Goal: Communication & Community: Answer question/provide support

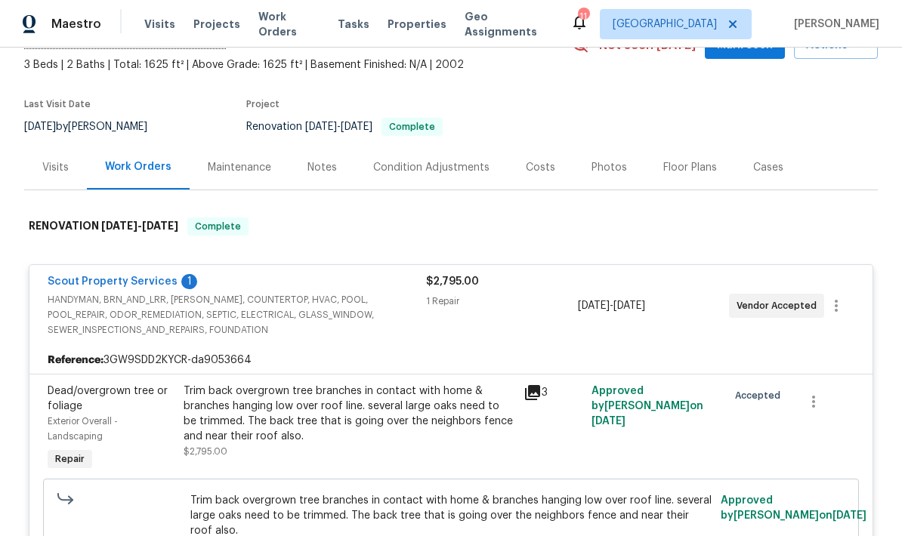
scroll to position [85, 0]
click at [149, 278] on link "Scout Property Services" at bounding box center [113, 281] width 130 height 11
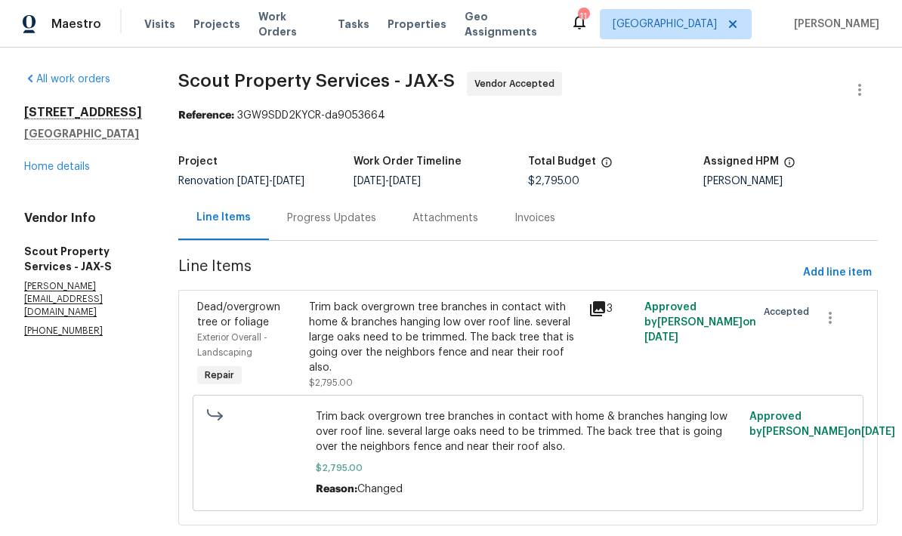
click at [338, 227] on div "Progress Updates" at bounding box center [331, 218] width 125 height 45
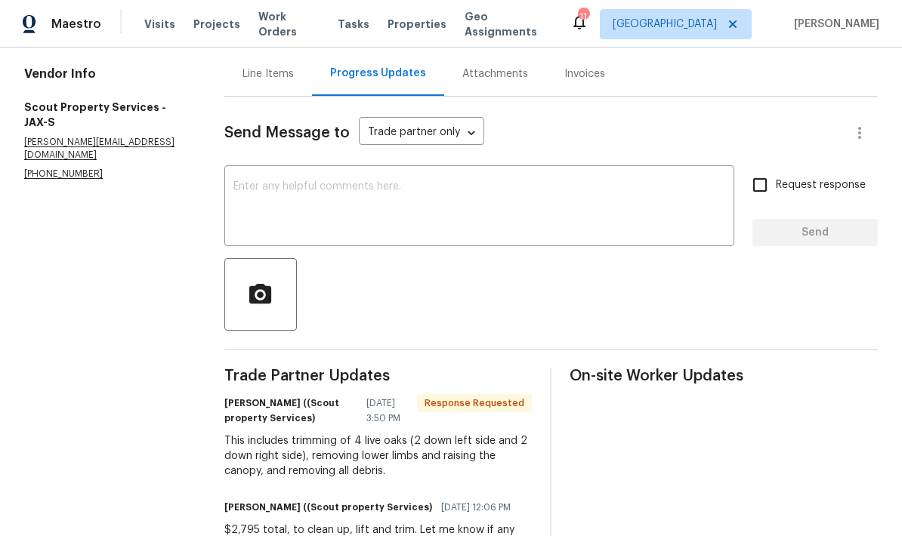
scroll to position [143, 0]
click at [433, 199] on textarea at bounding box center [479, 208] width 492 height 53
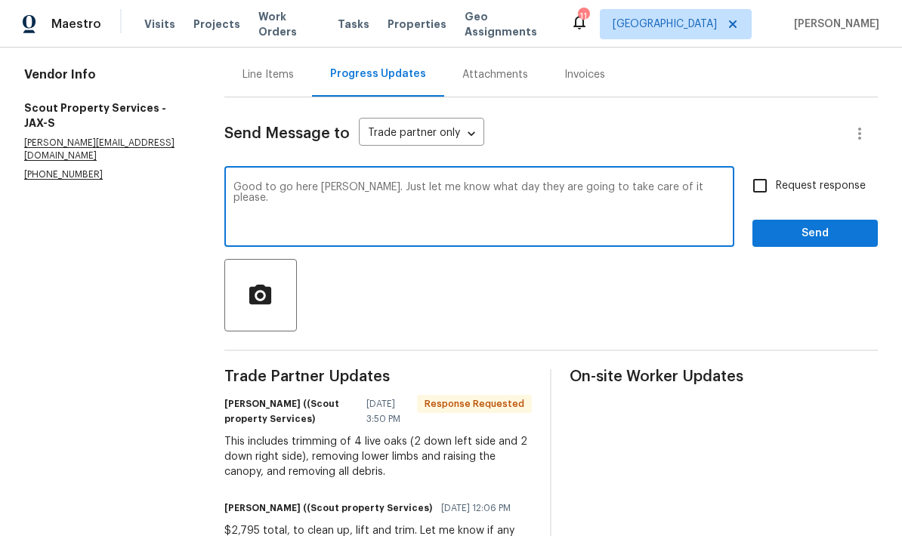
type textarea "Good to go here [PERSON_NAME]. Just let me know what day they are going to take…"
click at [792, 237] on span "Send" at bounding box center [814, 233] width 101 height 19
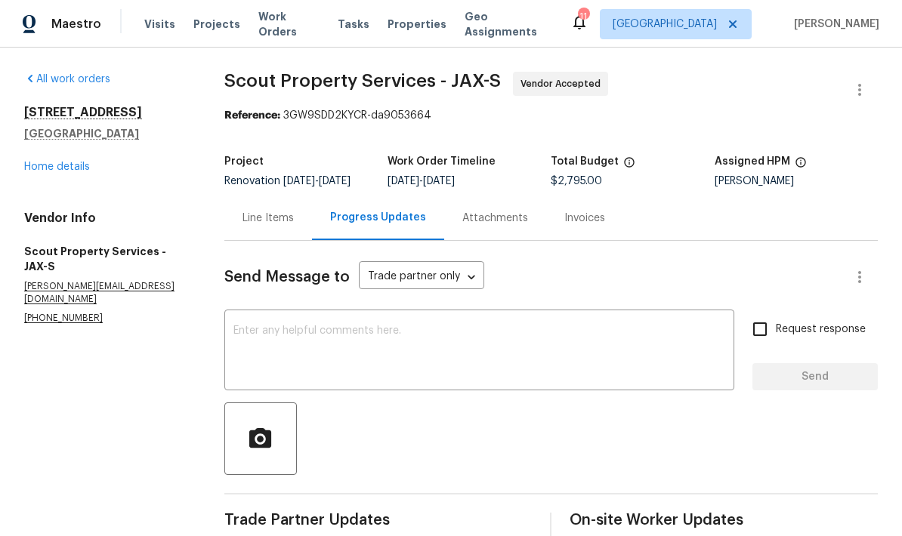
click at [91, 162] on div "[STREET_ADDRESS] Home details" at bounding box center [106, 139] width 164 height 69
click at [69, 170] on link "Home details" at bounding box center [57, 167] width 66 height 11
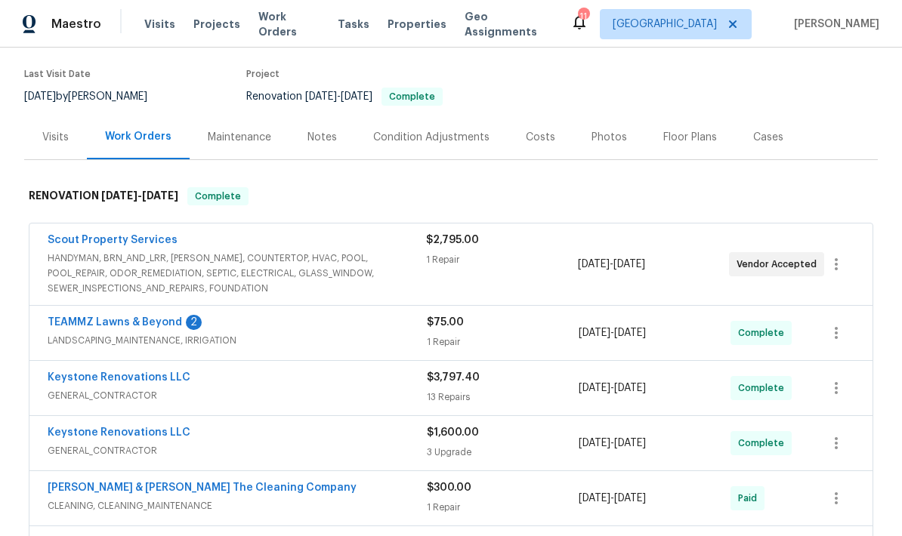
scroll to position [116, 0]
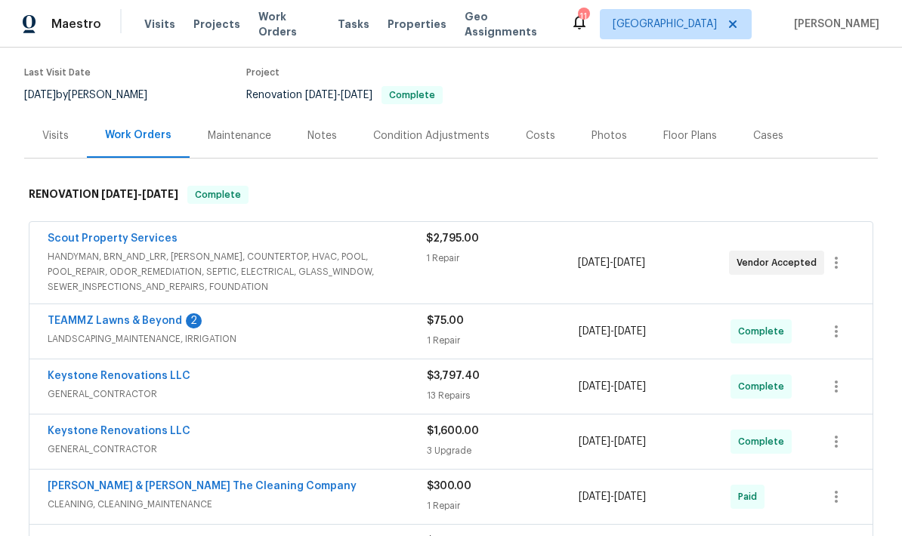
click at [190, 321] on div "2" at bounding box center [194, 320] width 16 height 15
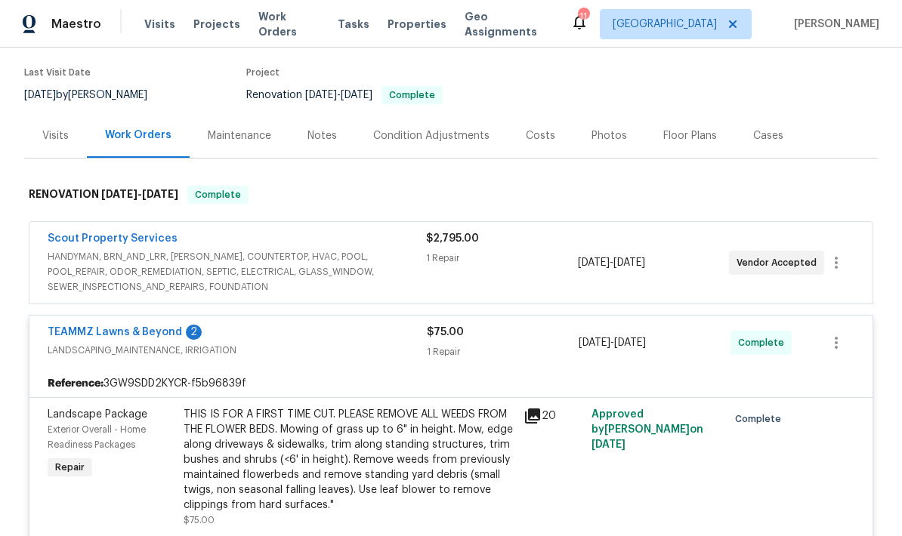
click at [190, 341] on div "TEAMMZ Lawns & Beyond 2" at bounding box center [237, 334] width 379 height 18
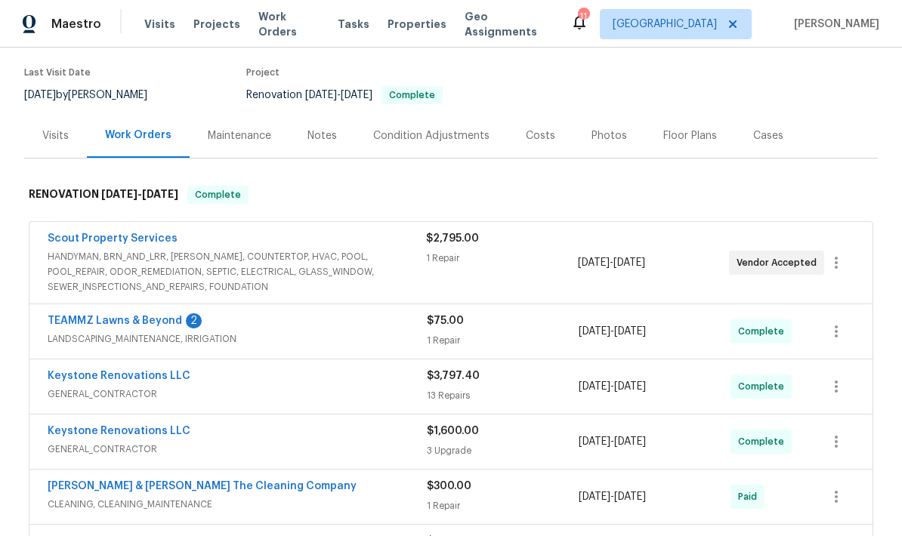
click at [196, 327] on div "TEAMMZ Lawns & Beyond 2" at bounding box center [237, 322] width 379 height 18
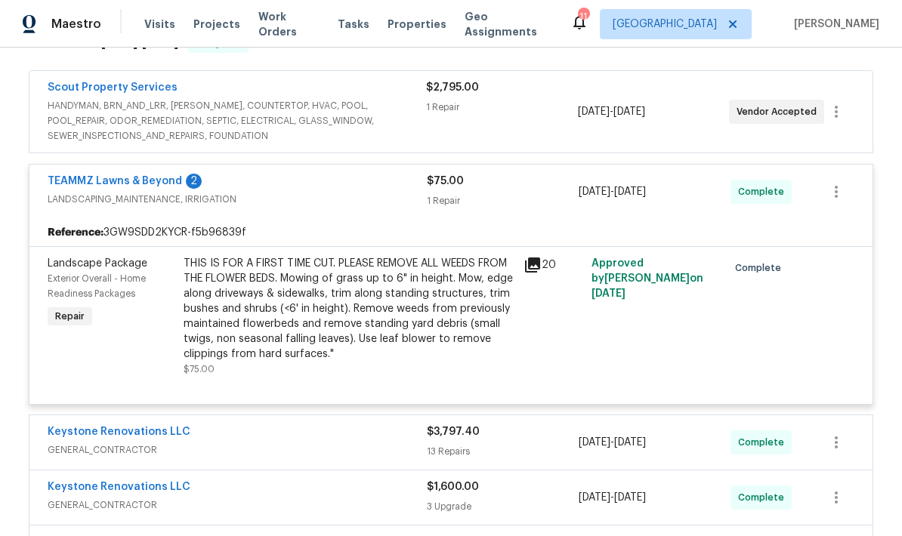
scroll to position [275, 0]
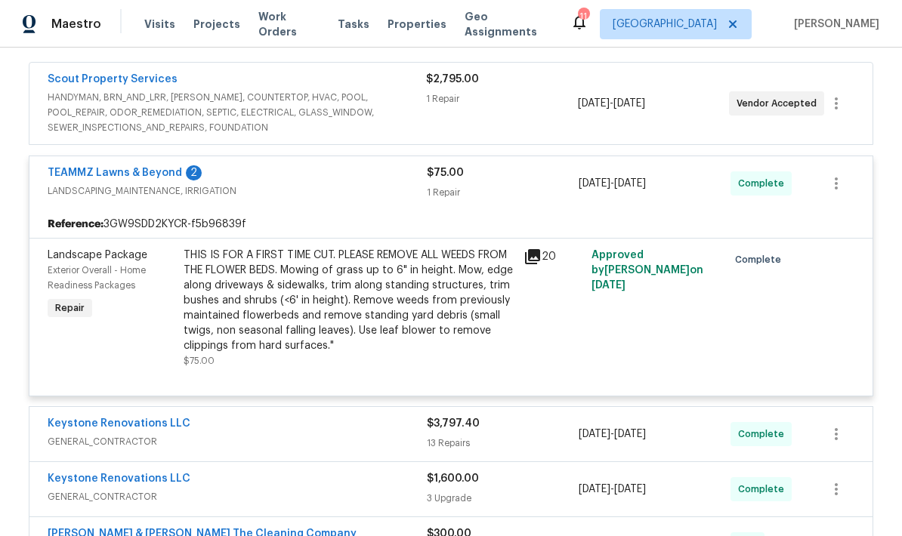
click at [270, 217] on div "Reference: 3GW9SDD2KYCR-f5b96839f" at bounding box center [450, 224] width 843 height 27
click at [116, 174] on link "TEAMMZ Lawns & Beyond" at bounding box center [115, 173] width 134 height 11
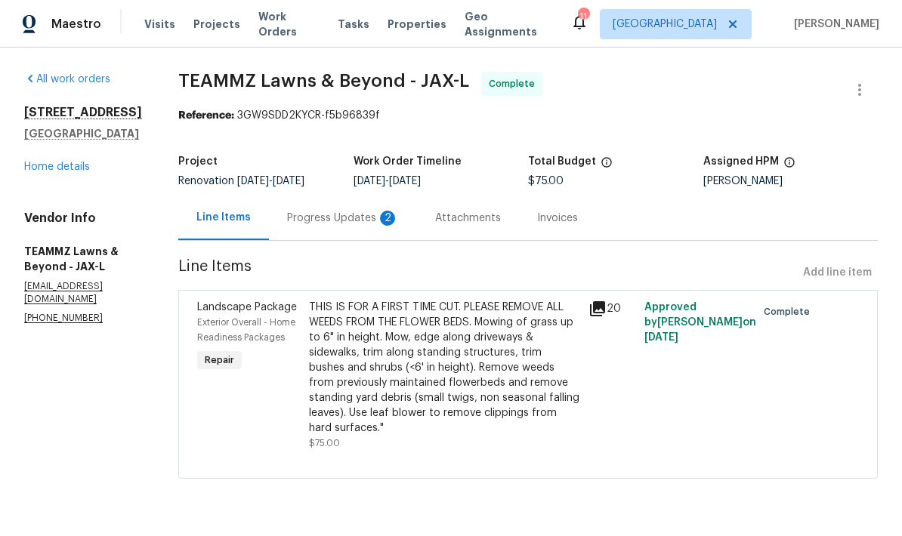
click at [392, 222] on div "Progress Updates 2" at bounding box center [343, 218] width 112 height 15
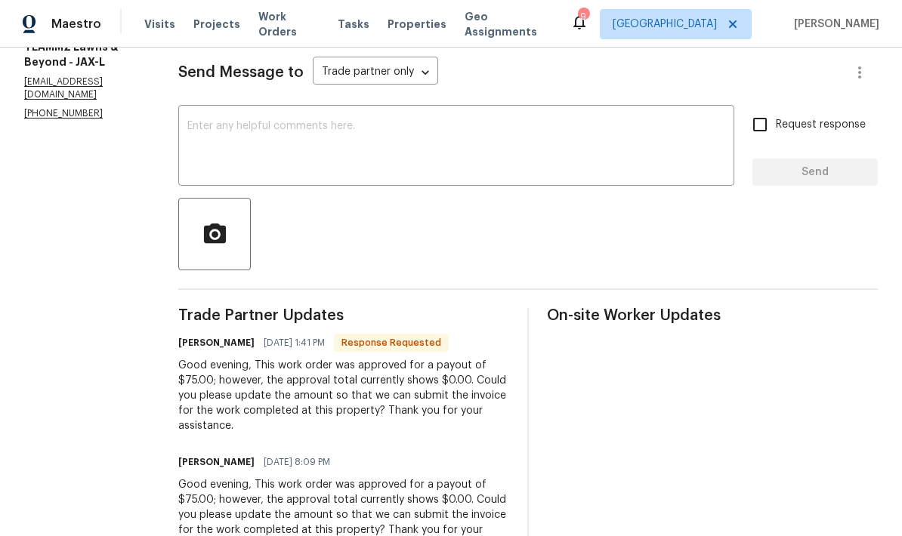
scroll to position [204, 0]
